Goal: Information Seeking & Learning: Compare options

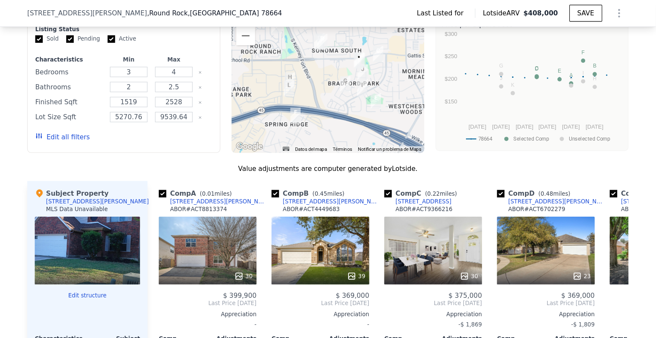
scroll to position [0, 3]
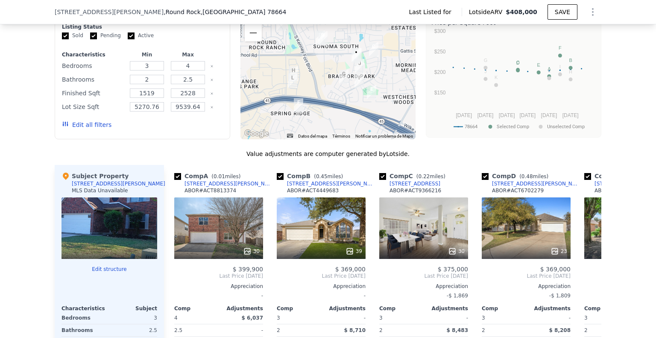
click at [256, 24] on button "Ampliar" at bounding box center [253, 15] width 17 height 17
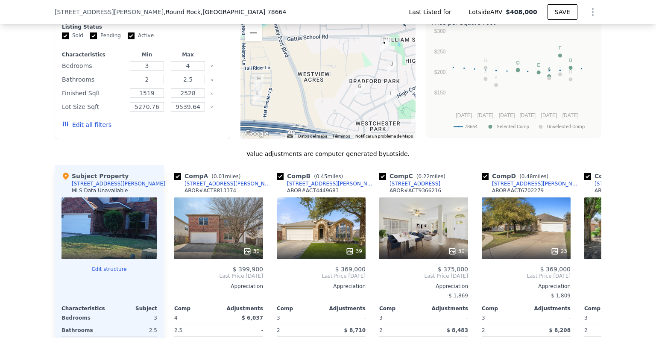
click at [386, 53] on img "2604 Andres Way" at bounding box center [385, 45] width 9 height 15
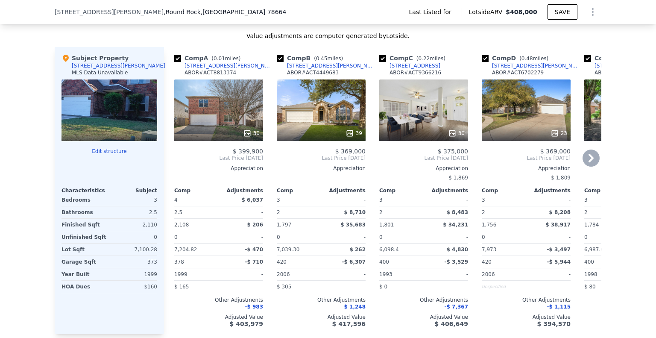
scroll to position [765, 0]
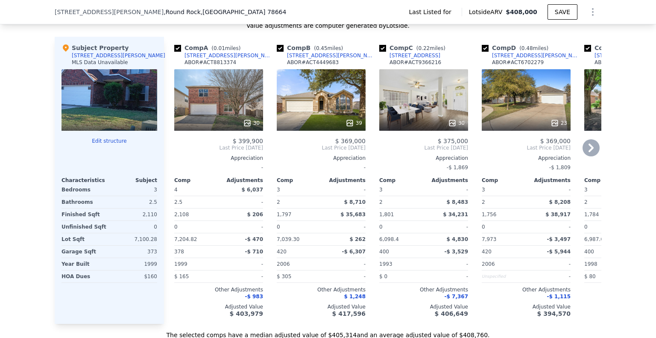
click at [587, 156] on icon at bounding box center [590, 147] width 17 height 17
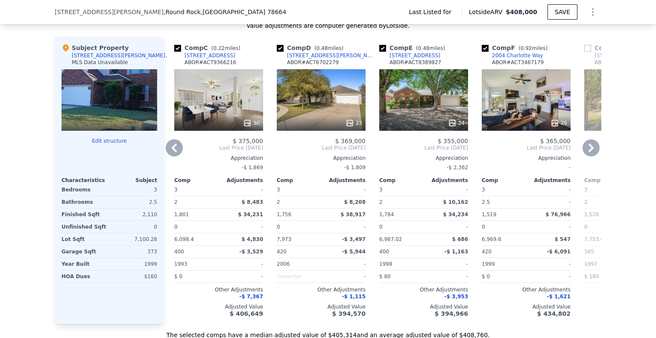
click at [587, 156] on icon at bounding box center [590, 147] width 17 height 17
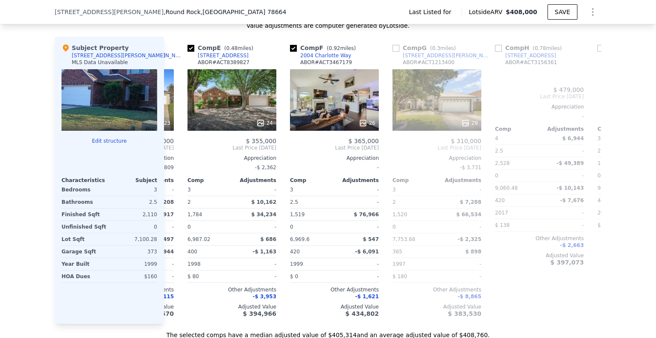
scroll to position [0, 410]
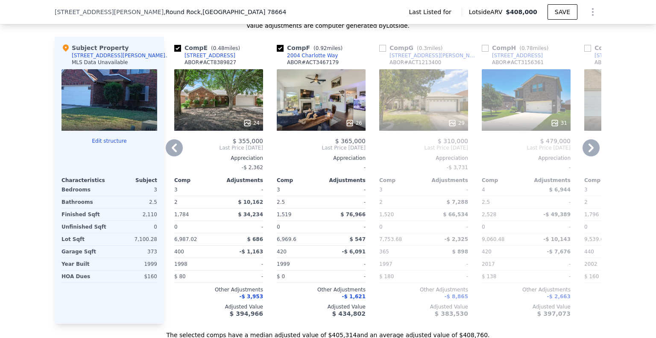
click at [173, 156] on icon at bounding box center [174, 147] width 17 height 17
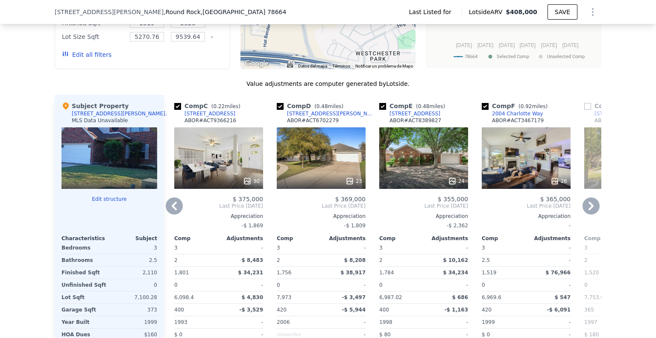
scroll to position [722, 0]
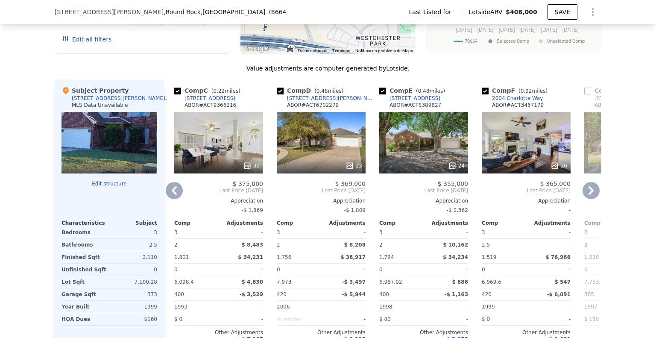
click at [175, 199] on icon at bounding box center [174, 190] width 17 height 17
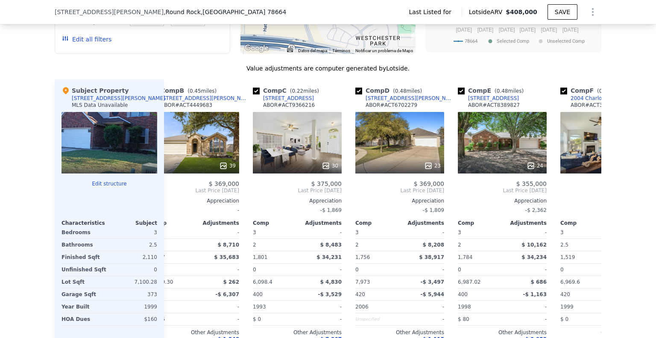
click at [175, 200] on div "Comp A ( 0.01 miles) 2604 Andres Way ABOR # ACT8813374 30 $ 399,900 Last Price …" at bounding box center [382, 222] width 437 height 287
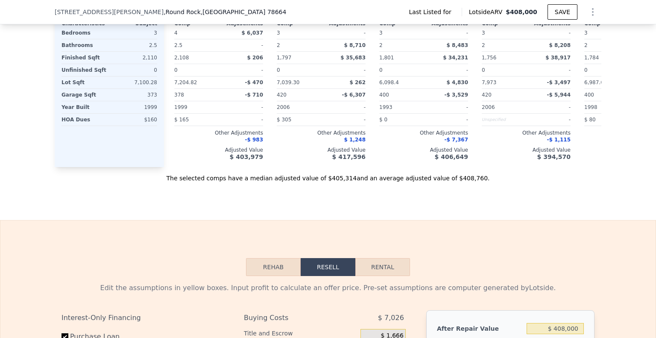
scroll to position [1021, 0]
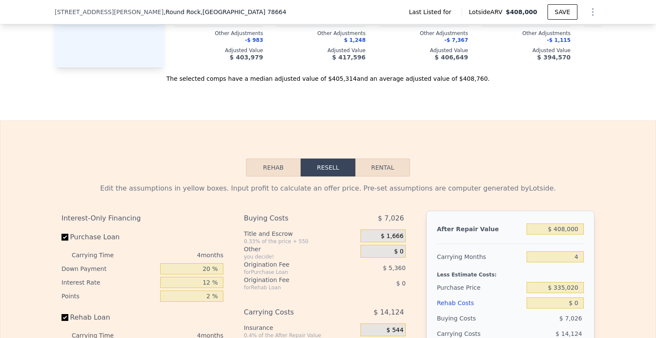
click at [373, 176] on button "Rental" at bounding box center [382, 167] width 55 height 18
select select "30"
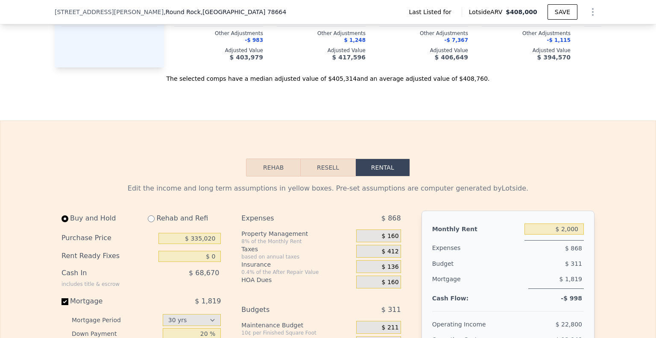
scroll to position [1149, 0]
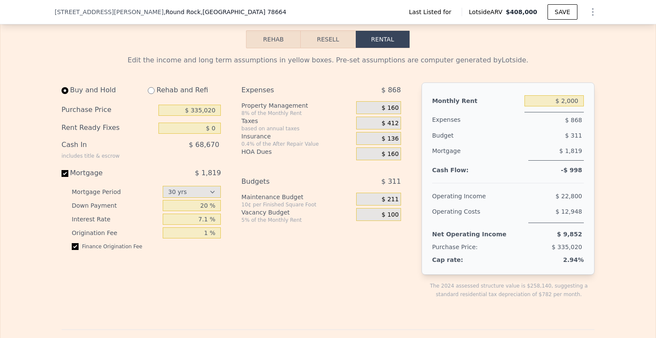
click at [211, 119] on div "Purchase Price $ 335,020" at bounding box center [140, 110] width 159 height 18
click at [209, 116] on input "$ 335,020" at bounding box center [189, 110] width 62 height 11
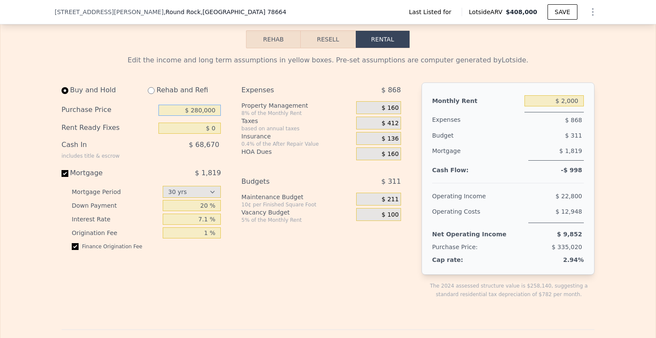
type input "$ 280,000"
click at [566, 106] on input "$ 2,000" at bounding box center [553, 100] width 59 height 11
click at [568, 106] on input "$ 2,000" at bounding box center [553, 100] width 59 height 11
type input "$ 2,300"
click at [196, 116] on input "$ 280,000" at bounding box center [189, 110] width 62 height 11
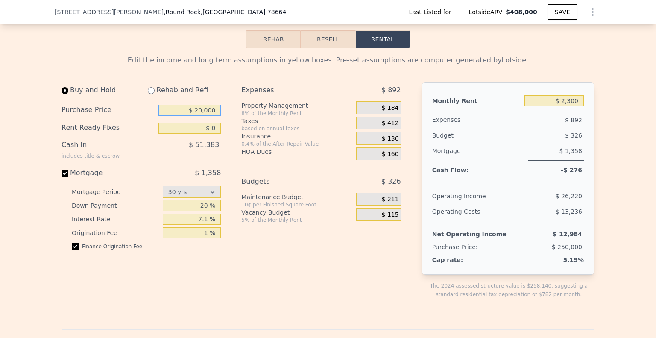
type input "$ 250,000"
type input "$ 2,000"
type input "$ 230,000"
click at [569, 106] on input "$ 2,000" at bounding box center [553, 100] width 59 height 11
type input "$ 2,300"
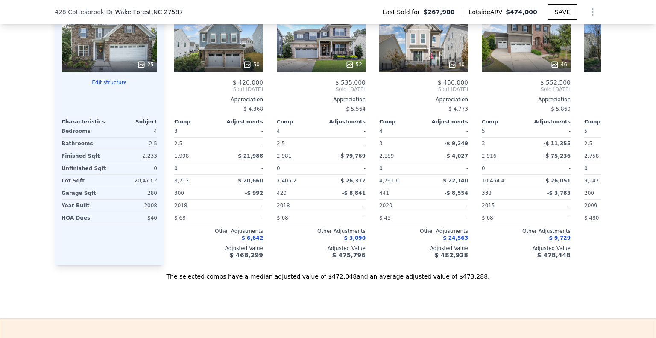
scroll to position [765, 0]
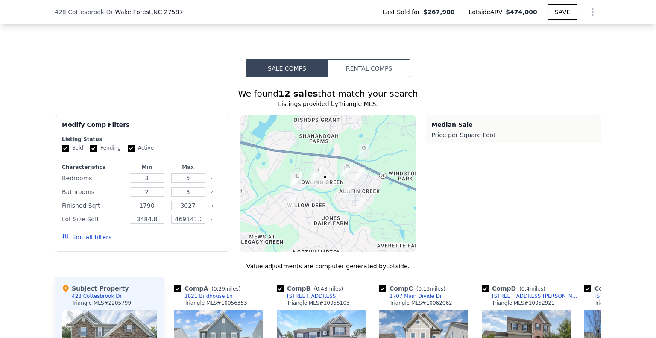
click at [397, 55] on div "Sale Comps Rental Comps We found 12 sales that match your search Listings provi…" at bounding box center [328, 319] width 656 height 595
click at [392, 68] on button "Rental Comps" at bounding box center [369, 68] width 82 height 18
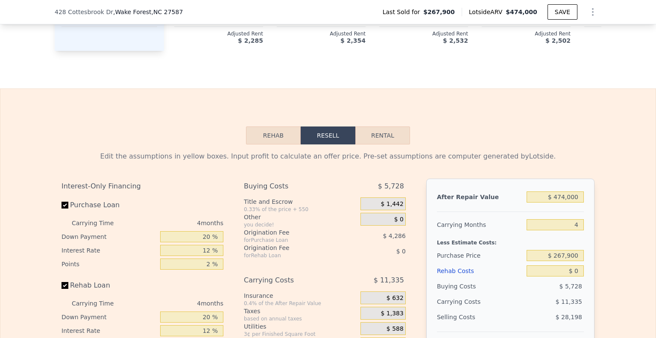
scroll to position [1235, 0]
click at [359, 138] on button "Rental" at bounding box center [382, 135] width 55 height 18
click at [365, 140] on button "Rental" at bounding box center [382, 135] width 55 height 18
select select "30"
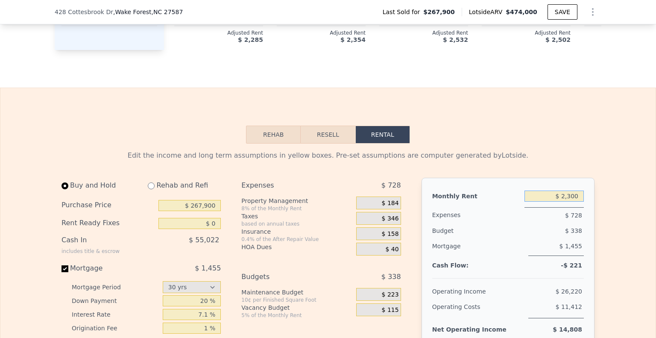
click at [556, 201] on input "$ 2,300" at bounding box center [553, 195] width 59 height 11
click at [564, 201] on input "$ 2,300" at bounding box center [553, 195] width 59 height 11
click at [561, 201] on input "$ 2,300" at bounding box center [553, 195] width 59 height 11
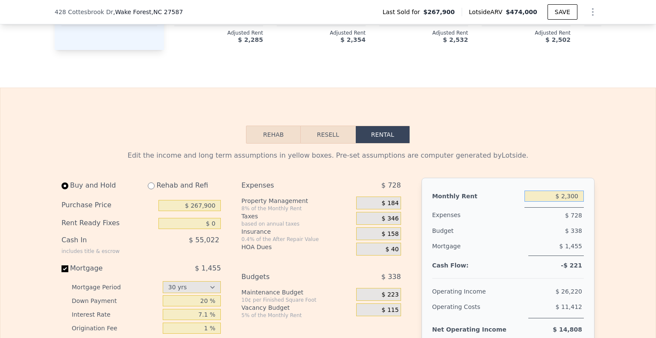
click at [561, 201] on input "$ 2,300" at bounding box center [553, 195] width 59 height 11
type input "$ 2,500"
click at [198, 222] on div "Rent Ready Fixes $ 0" at bounding box center [140, 223] width 159 height 18
click at [208, 211] on input "$ 267,900" at bounding box center [189, 205] width 62 height 11
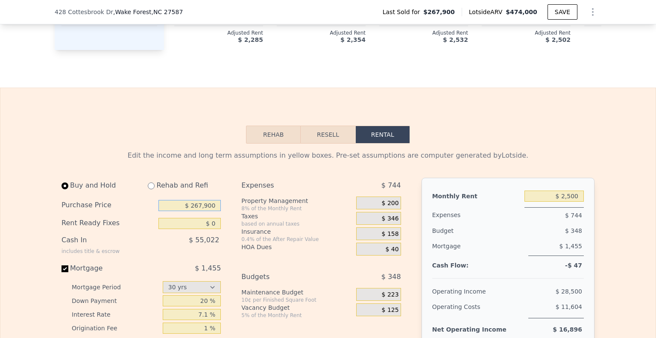
click at [208, 211] on input "$ 267,900" at bounding box center [189, 205] width 62 height 11
type input "$ 300,000"
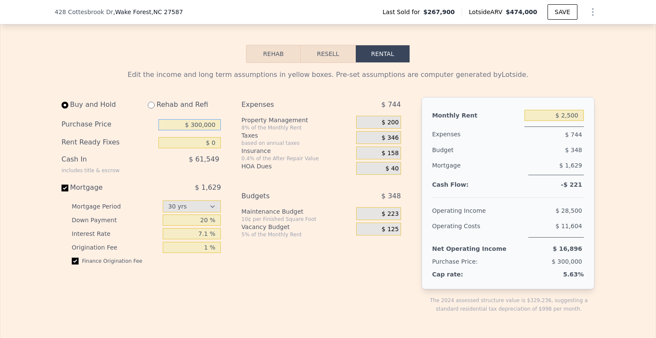
scroll to position [1320, 0]
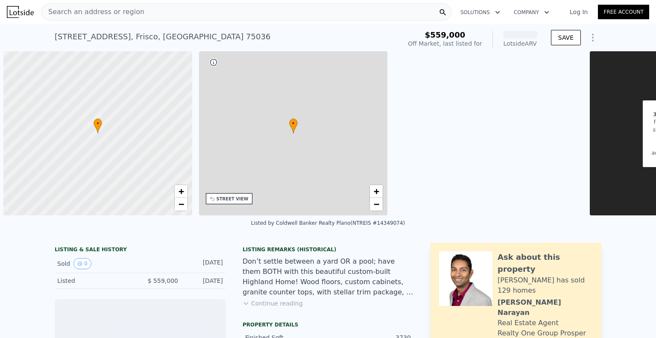
scroll to position [0, 3]
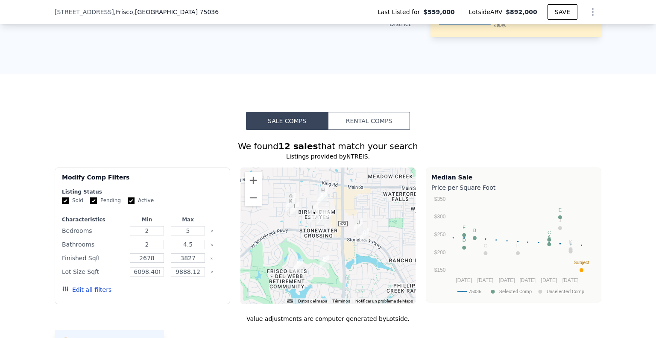
click at [380, 117] on button "Rental Comps" at bounding box center [369, 121] width 82 height 18
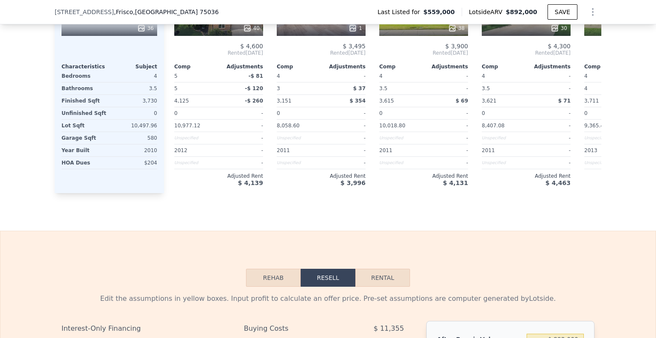
scroll to position [1021, 0]
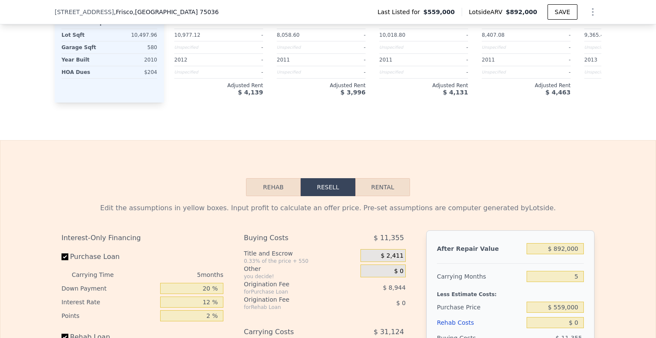
click at [378, 196] on button "Rental" at bounding box center [382, 187] width 55 height 18
select select "30"
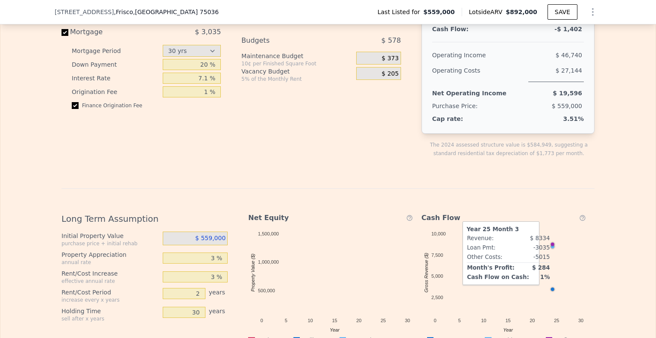
scroll to position [1149, 0]
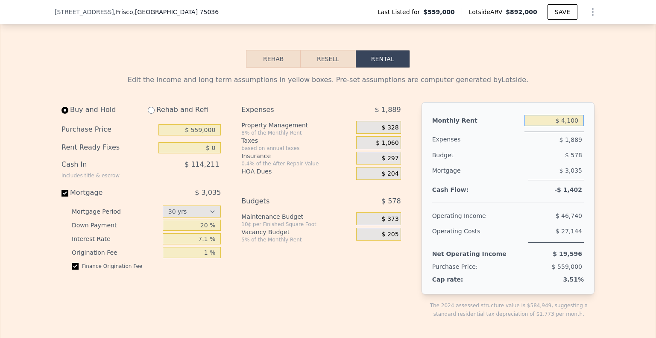
click at [557, 126] on input "$ 4,100" at bounding box center [553, 120] width 59 height 11
type input "$ 4,600"
click at [188, 135] on input "$ 559,000" at bounding box center [189, 129] width 62 height 11
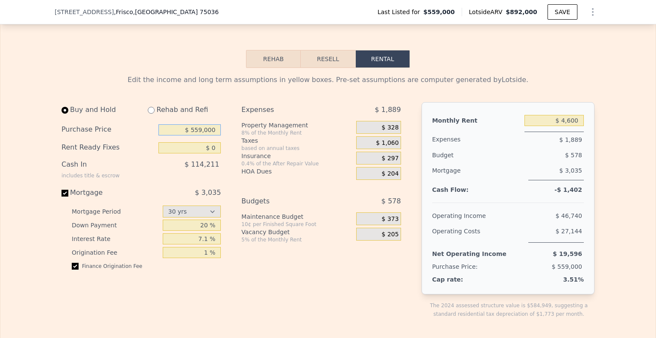
click at [188, 135] on input "$ 559,000" at bounding box center [189, 129] width 62 height 11
type input "$ 630,000"
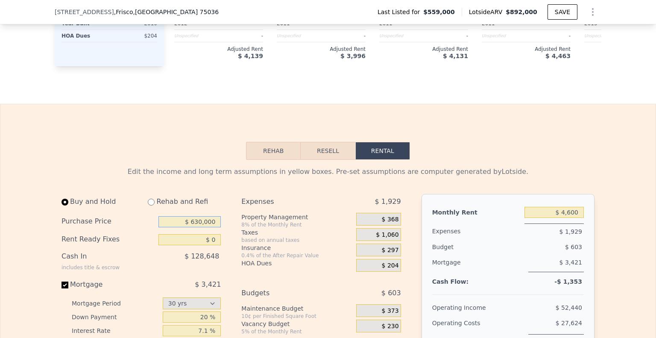
scroll to position [978, 0]
